Goal: Browse casually: Explore the website without a specific task or goal

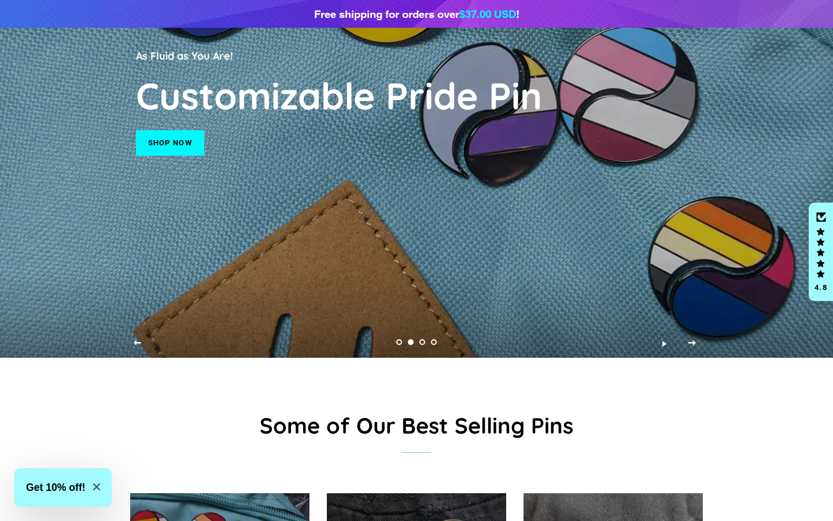
scroll to position [130, 0]
